Goal: Information Seeking & Learning: Learn about a topic

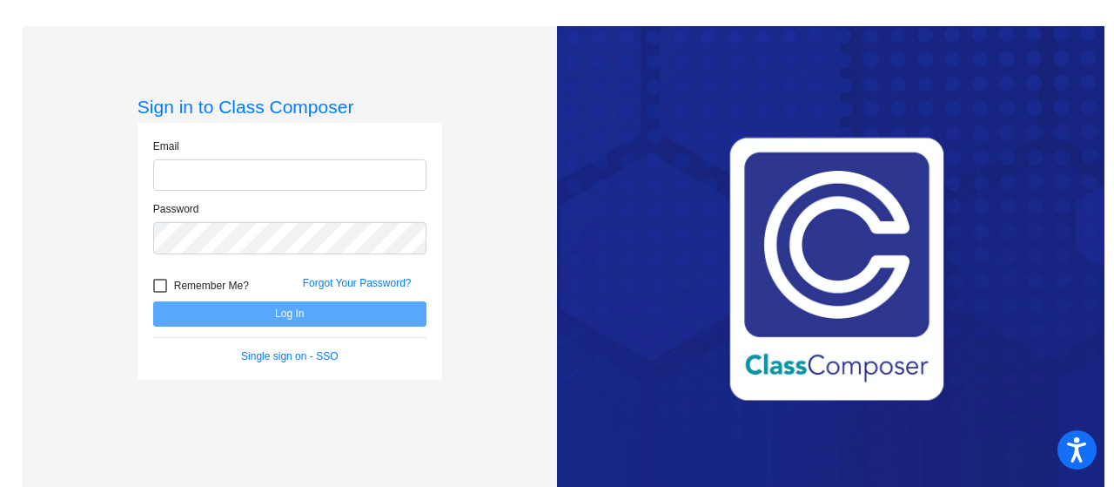
type input "[EMAIL_ADDRESS][DOMAIN_NAME]"
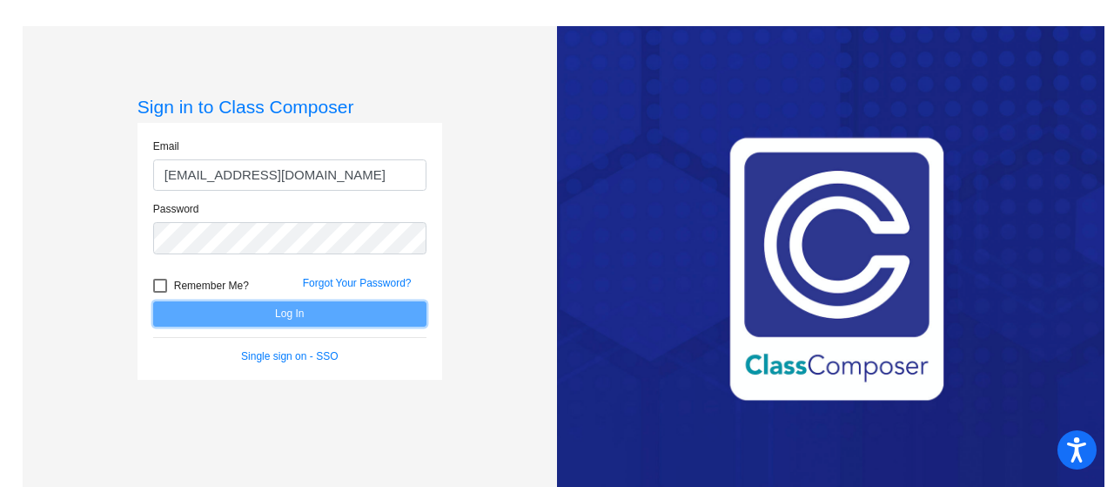
click at [334, 316] on button "Log In" at bounding box center [289, 313] width 273 height 25
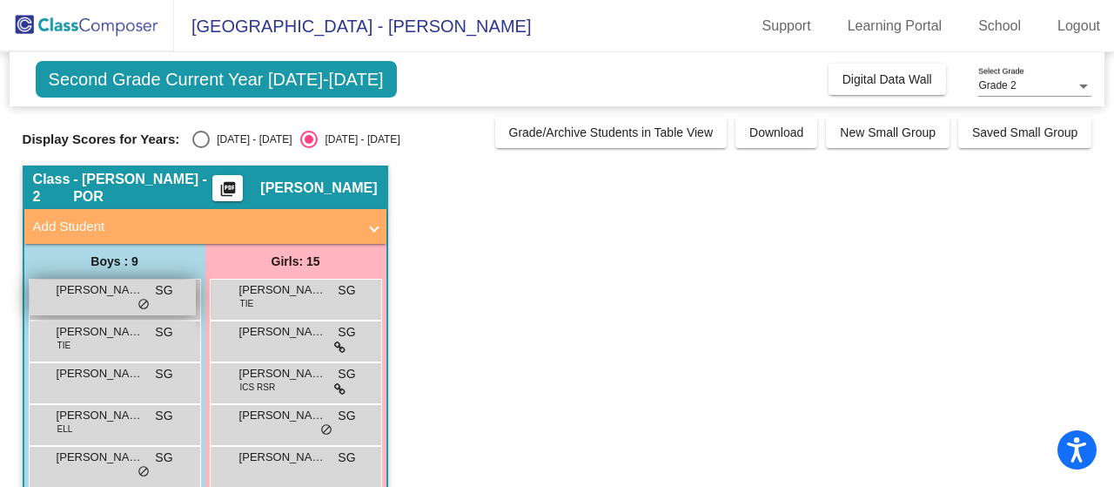
click at [114, 308] on div "[PERSON_NAME] SG lock do_not_disturb_alt" at bounding box center [113, 297] width 166 height 36
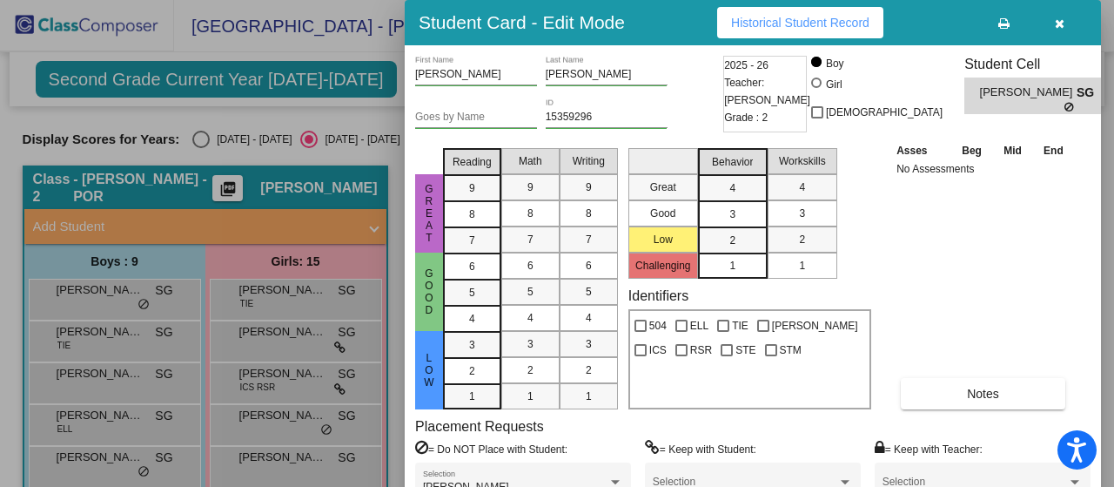
click at [203, 140] on div at bounding box center [557, 243] width 1114 height 487
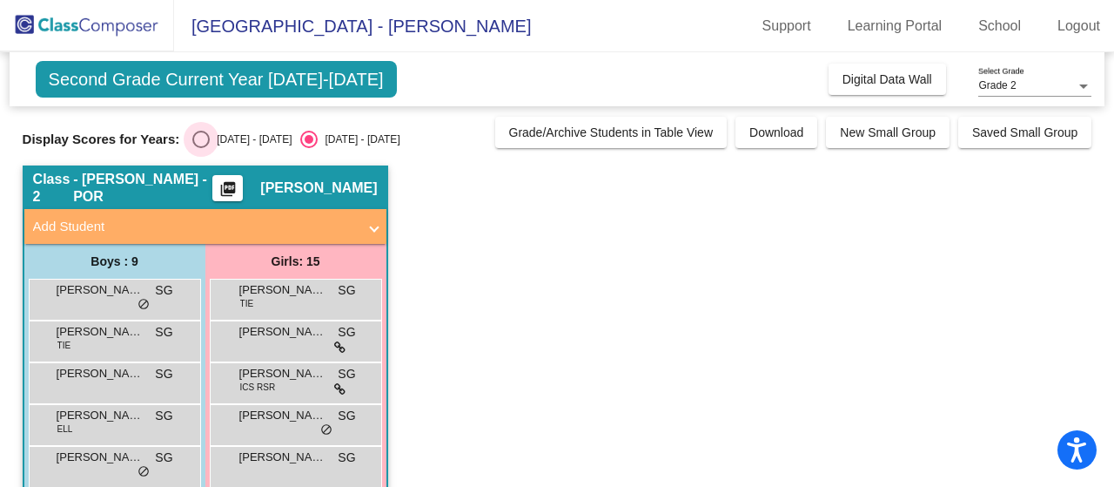
click at [198, 137] on div "Select an option" at bounding box center [200, 139] width 17 height 17
click at [200, 148] on input "[DATE] - [DATE]" at bounding box center [200, 148] width 1 height 1
radio input "true"
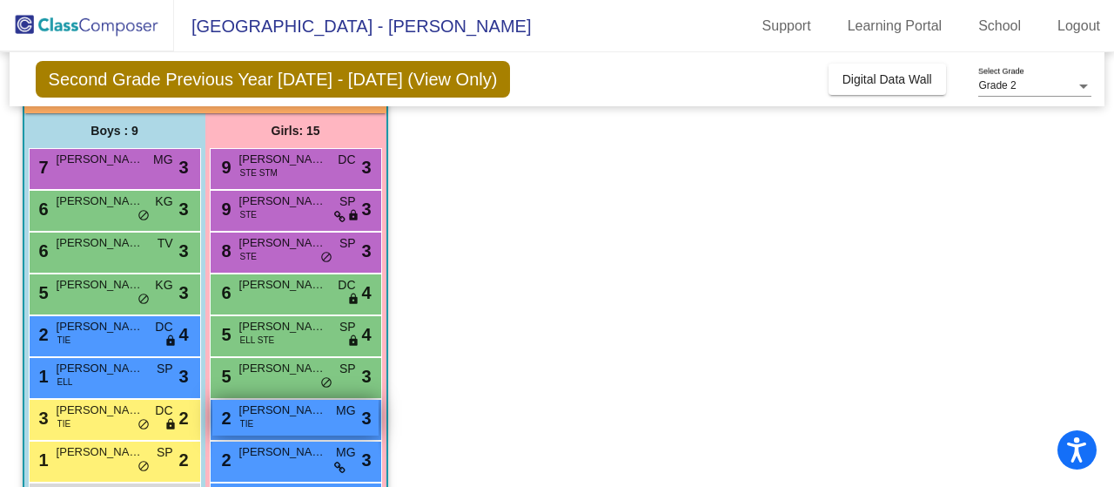
scroll to position [185, 0]
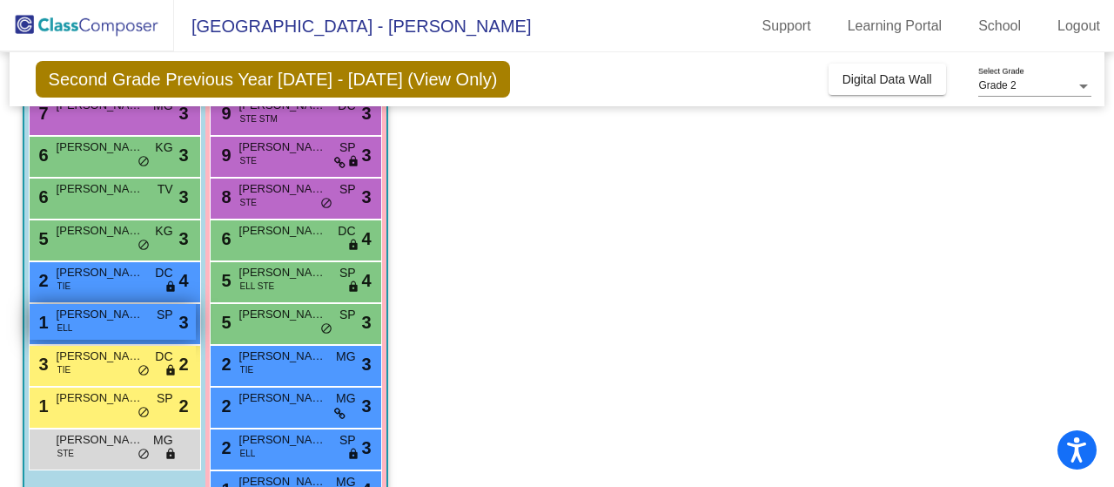
click at [137, 327] on div "1 [PERSON_NAME] ELL SP lock do_not_disturb_alt 3" at bounding box center [113, 322] width 166 height 36
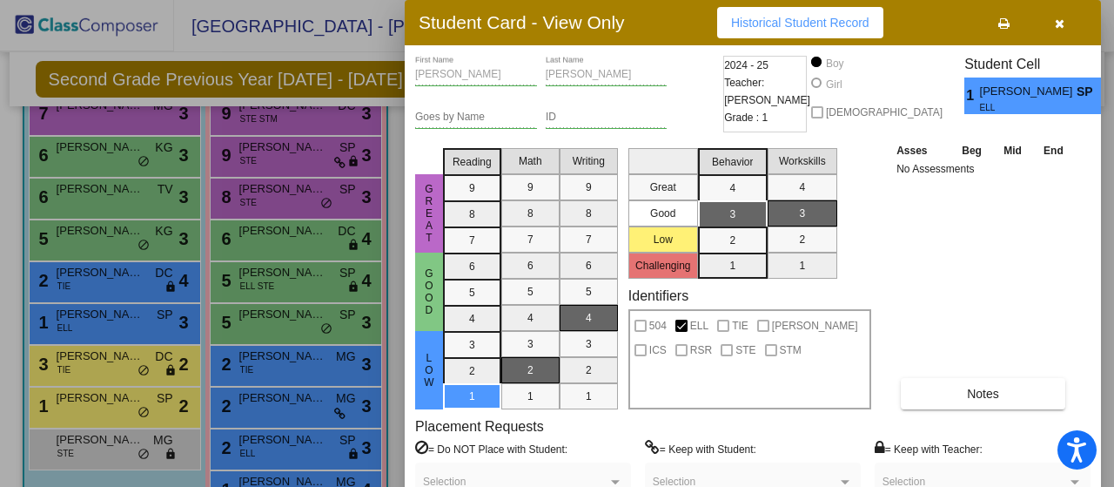
click at [111, 406] on div at bounding box center [557, 243] width 1114 height 487
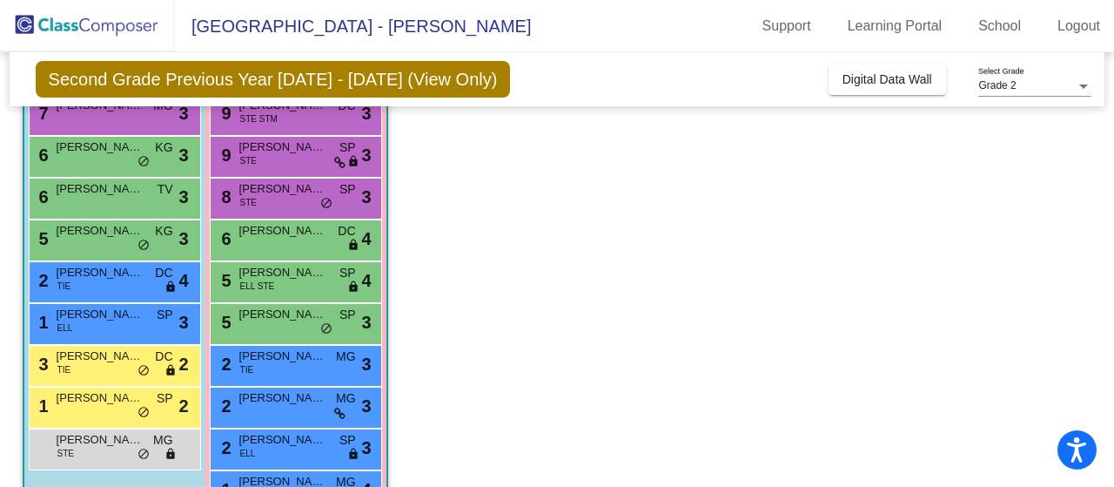
click at [111, 406] on div "1 [PERSON_NAME] SP lock do_not_disturb_alt 2" at bounding box center [113, 405] width 166 height 36
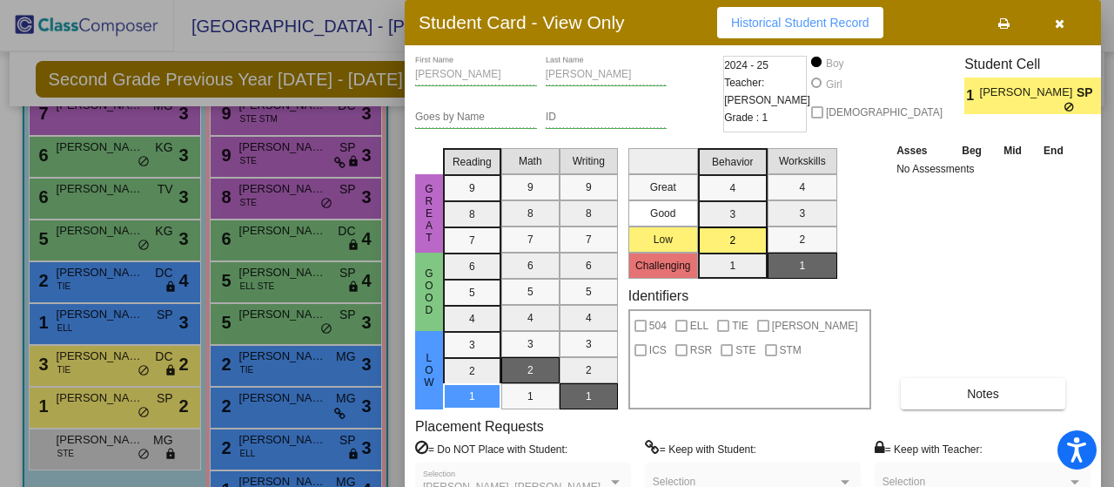
click at [118, 287] on div at bounding box center [557, 243] width 1114 height 487
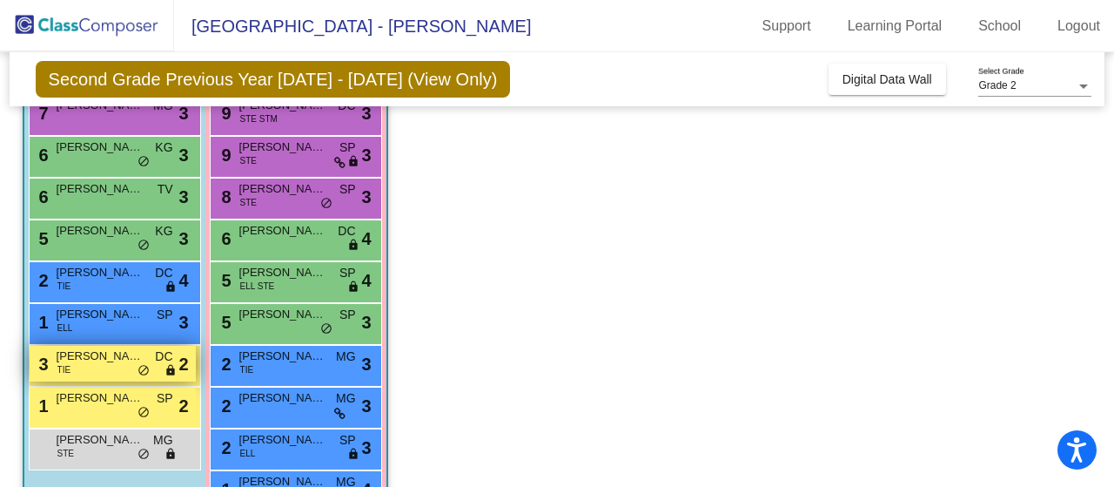
click at [108, 370] on div "3 [PERSON_NAME] TIE DC lock do_not_disturb_alt 2" at bounding box center [113, 364] width 166 height 36
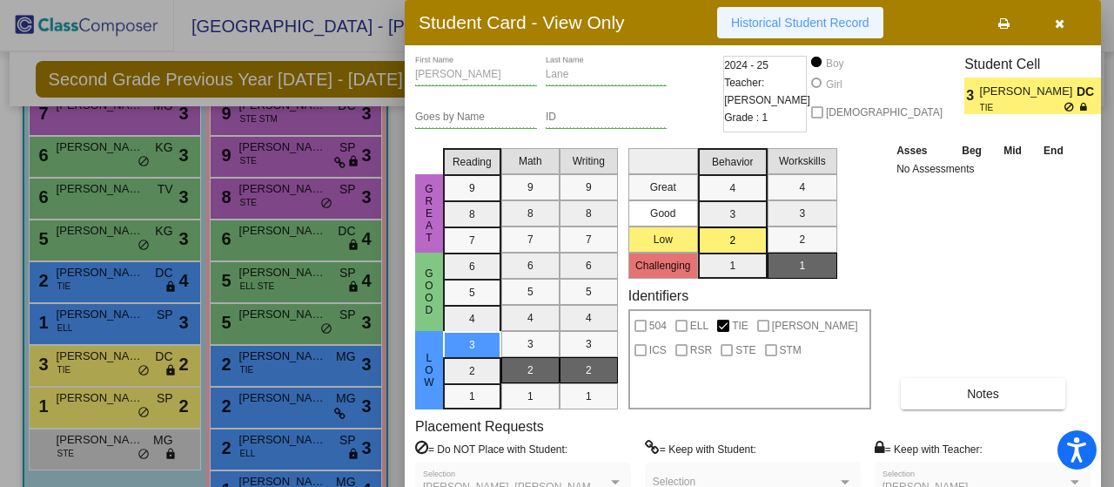
click at [783, 20] on span "Historical Student Record" at bounding box center [800, 23] width 138 height 14
